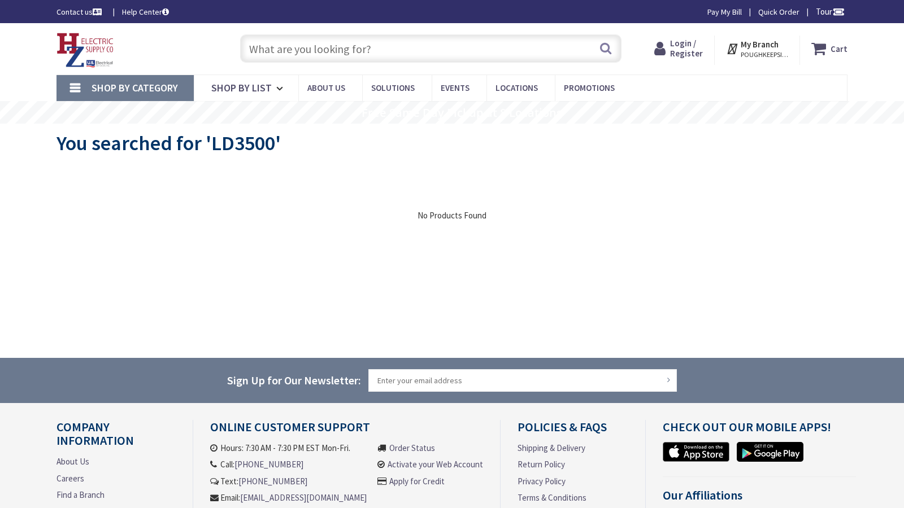
type input "Kings Hwy E, [GEOGRAPHIC_DATA], [GEOGRAPHIC_DATA]"
